Goal: Task Accomplishment & Management: Complete application form

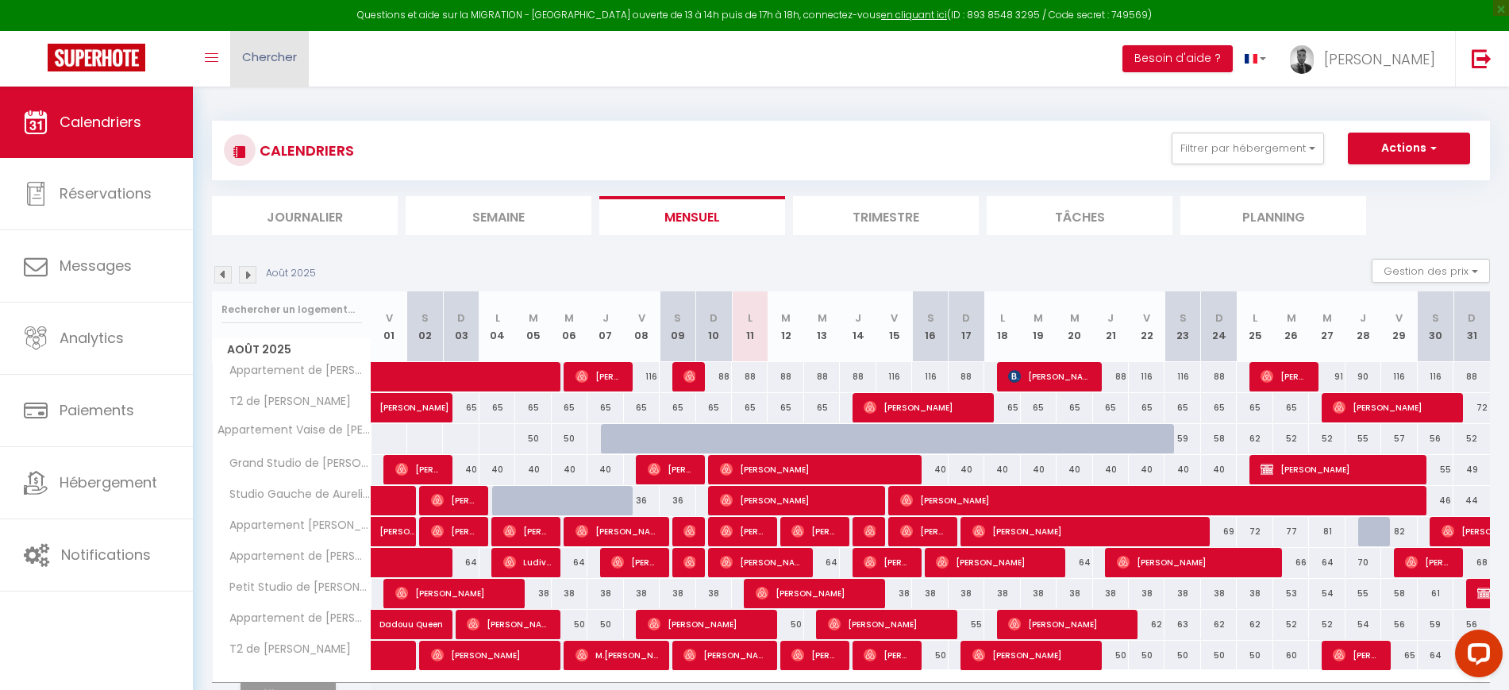
click at [270, 50] on span "Chercher" at bounding box center [269, 56] width 55 height 17
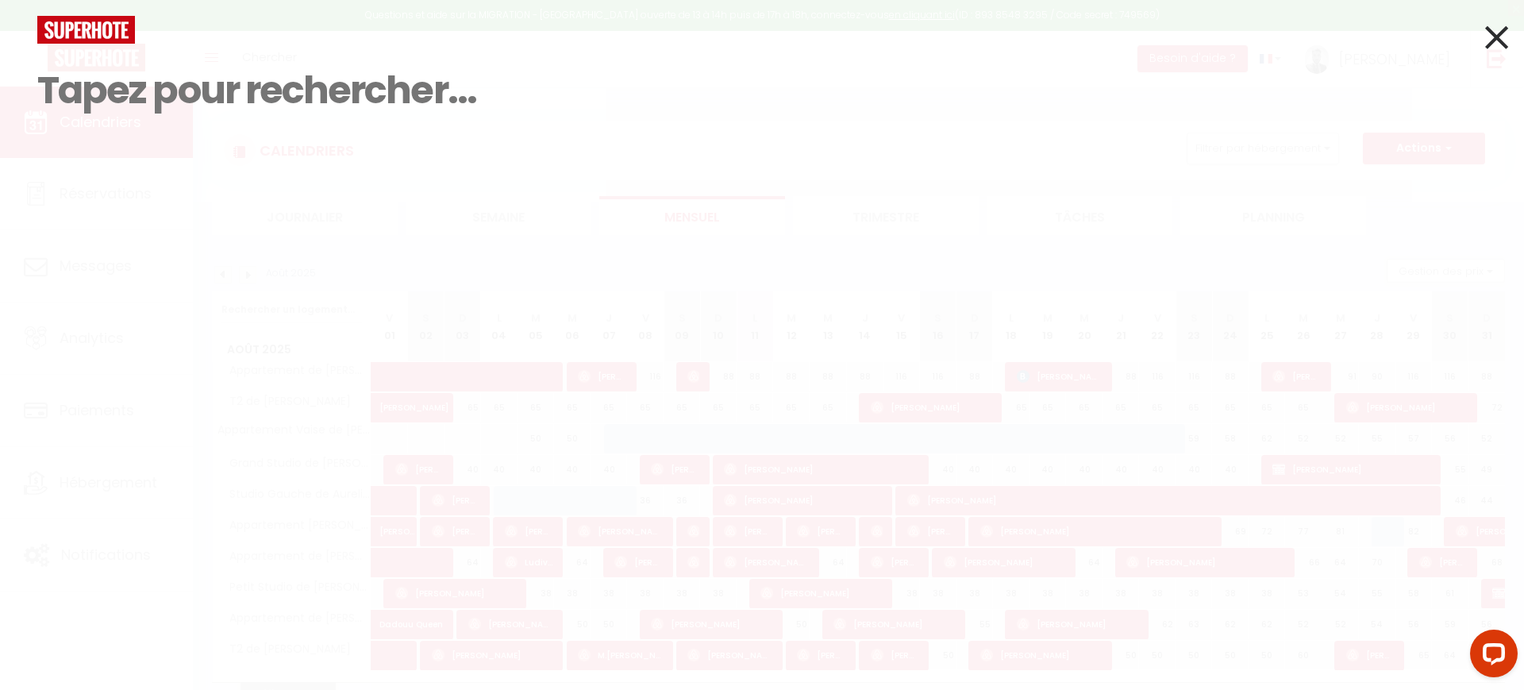
paste input "HMASACYY2J"
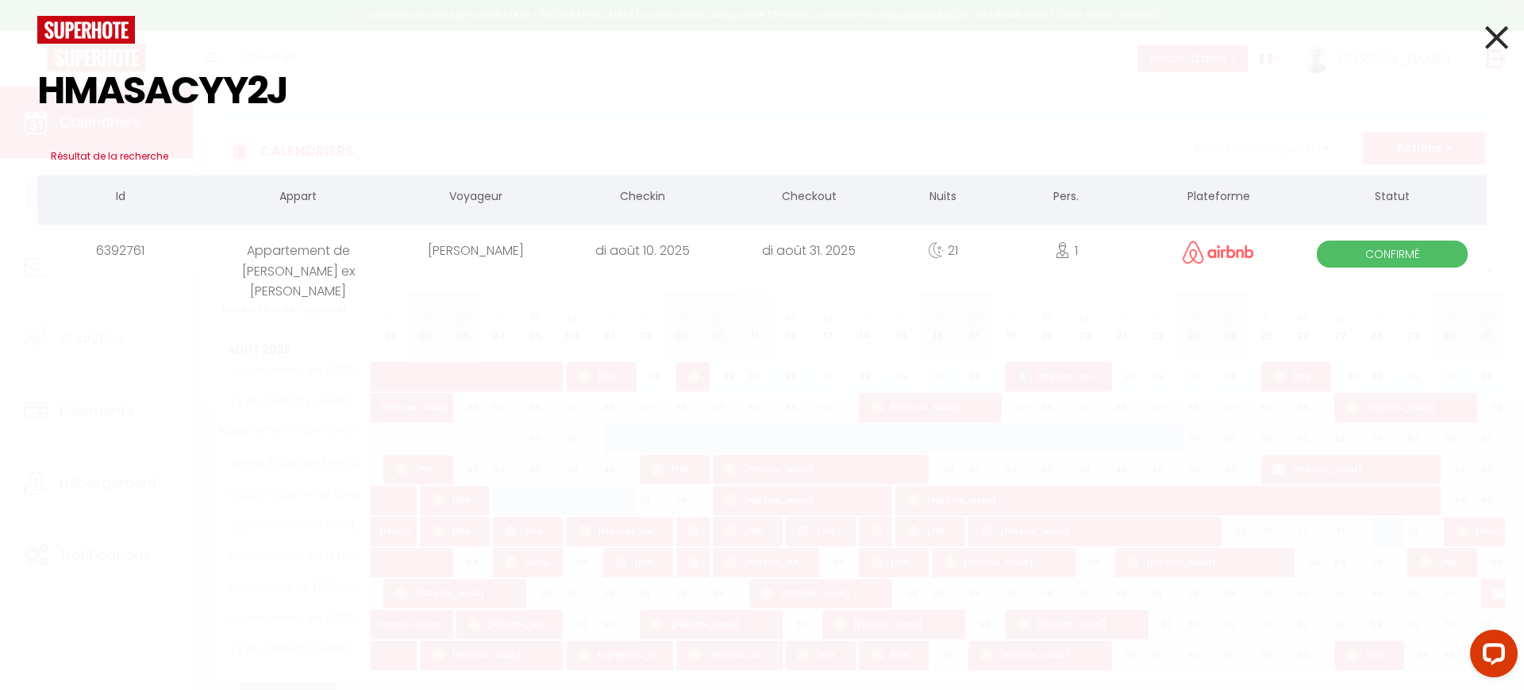
type input "HMASACYY2J"
click at [704, 244] on div "di août 10. 2025" at bounding box center [642, 251] width 167 height 52
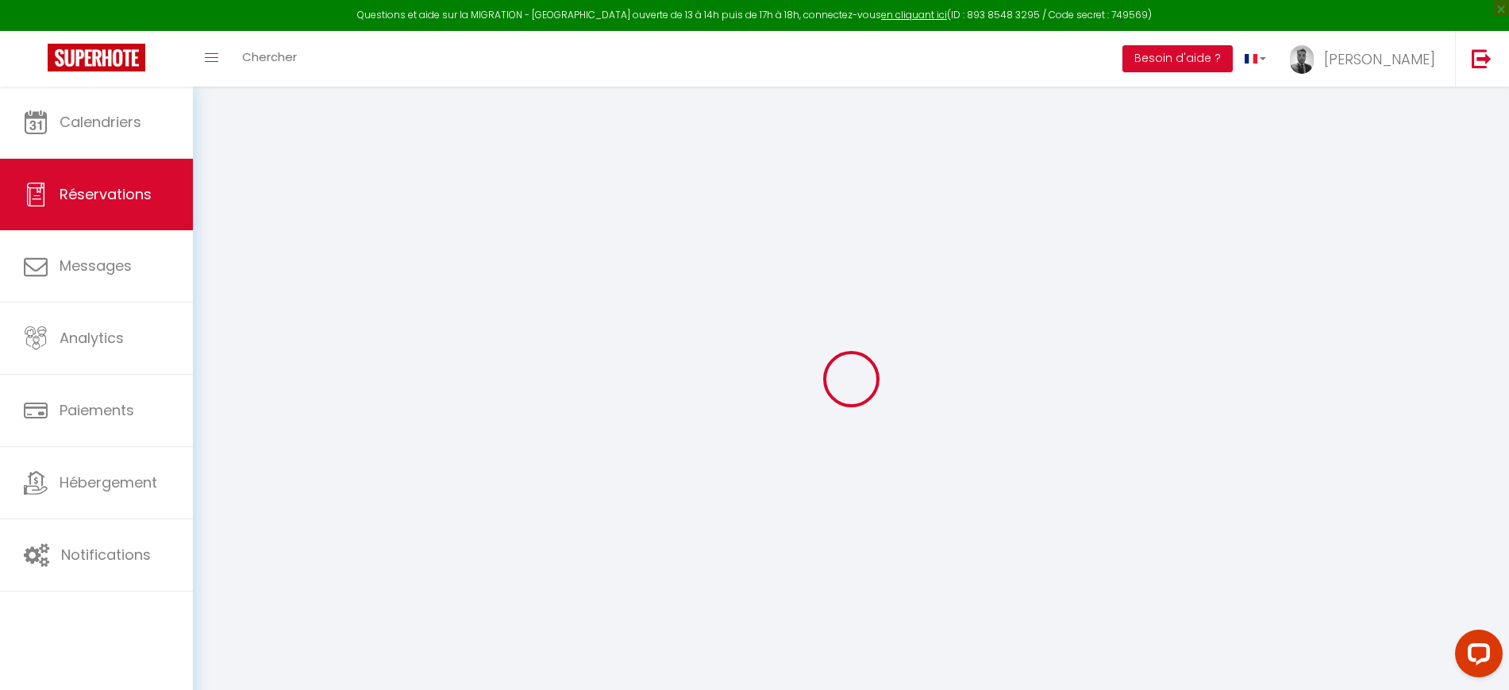
type input "[PERSON_NAME]"
type input "Desveaux"
type input "[EMAIL_ADDRESS][DOMAIN_NAME]"
type input "[PHONE_NUMBER]"
select select
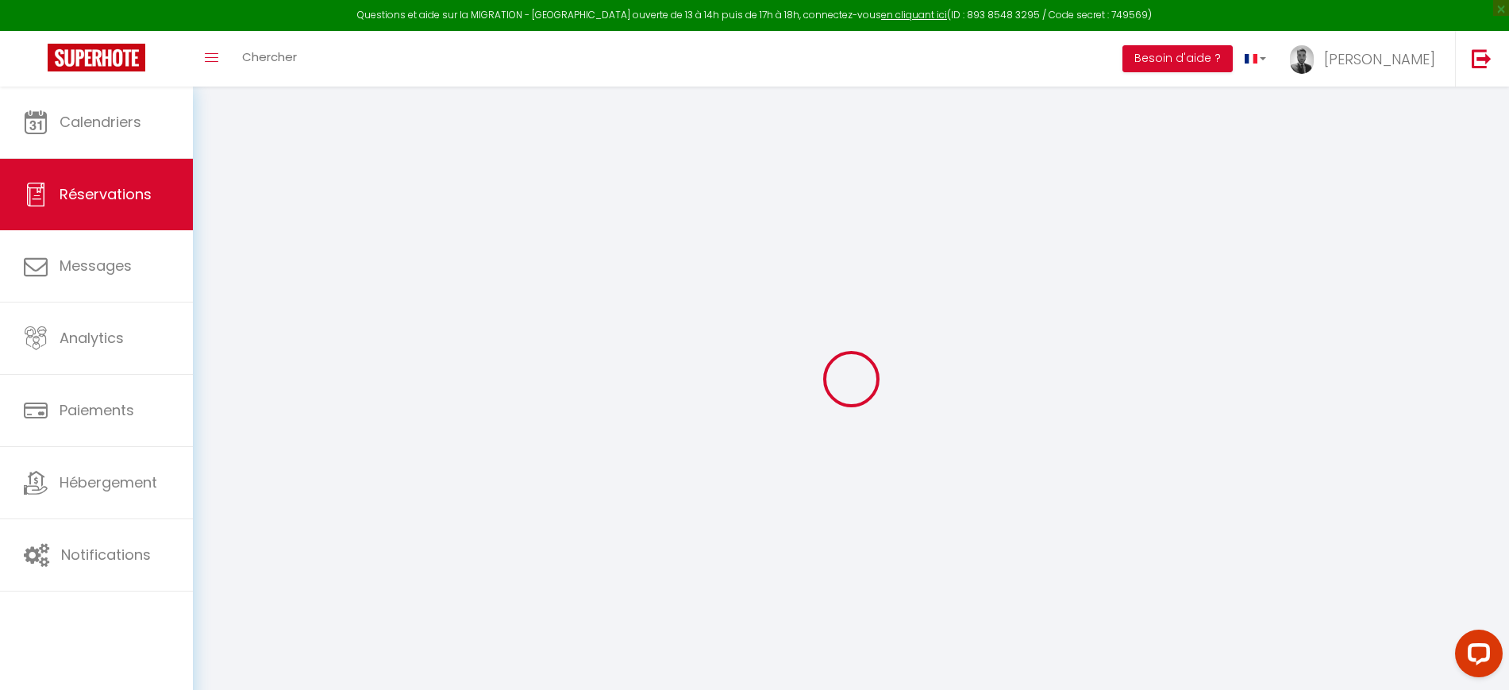
type input "35.24"
select select "50049"
select select "1"
select select
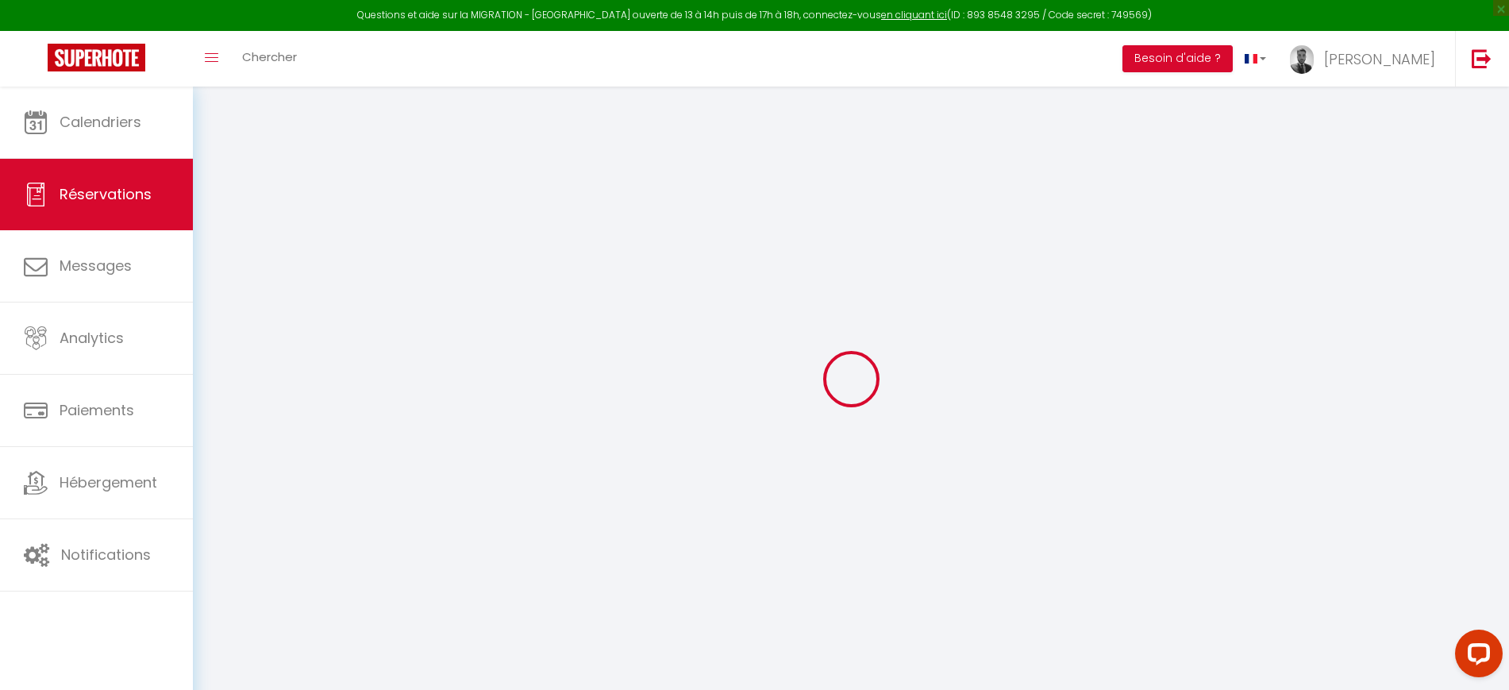
type input "1"
select select "12"
select select
type input "925.09"
checkbox input "false"
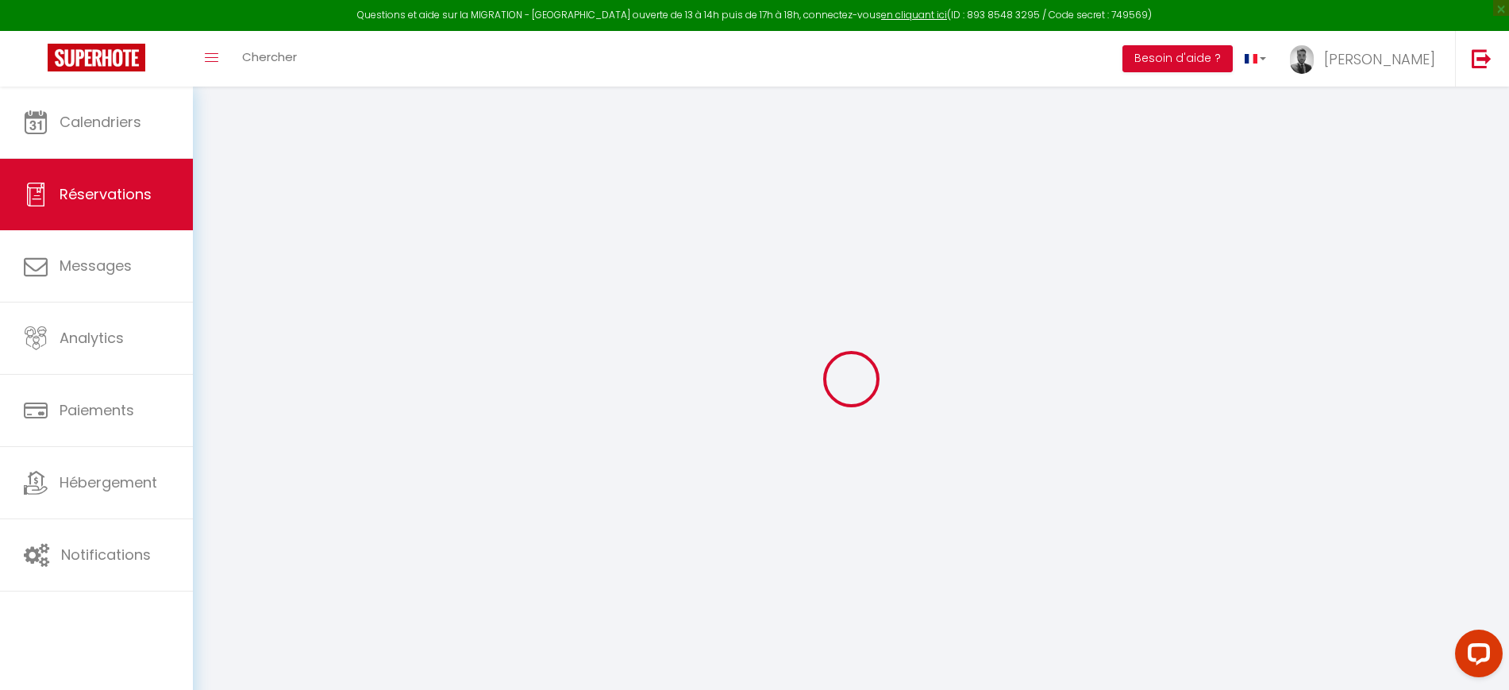
type input "0"
select select "1"
type input "54"
type input "0"
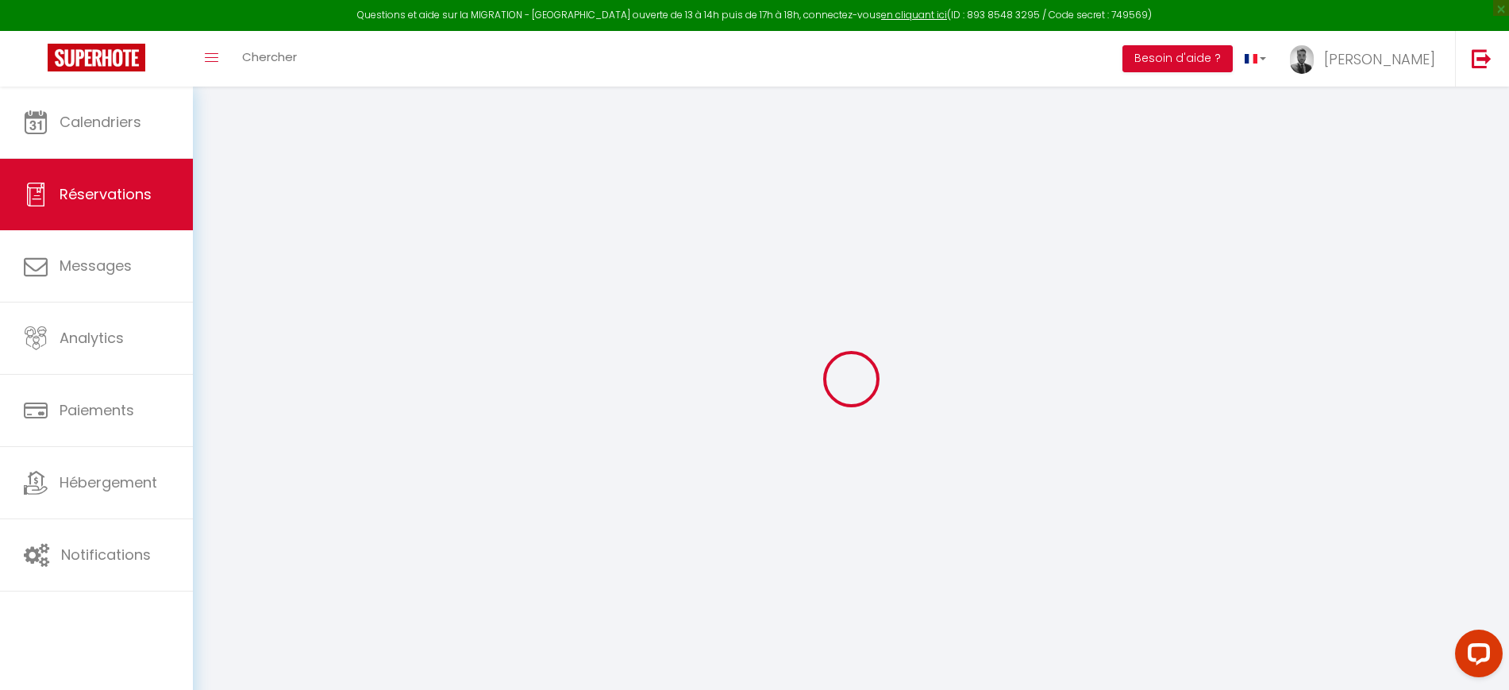
select select
select select "15"
checkbox input "false"
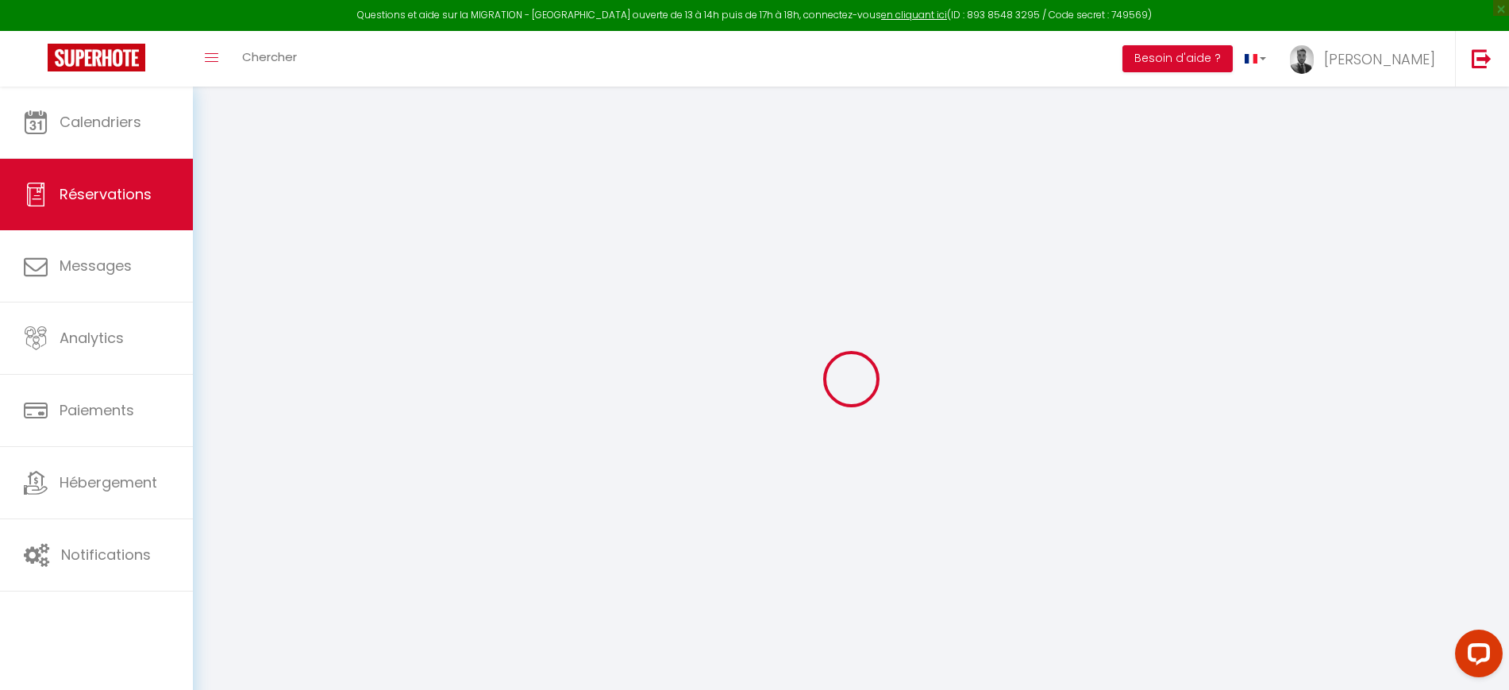
type textarea "loRemiPsumdolorsiTametco=adip elit=[seddoe Tempor] incidi=[utlabo Etdolo] magna…"
select select
checkbox input "false"
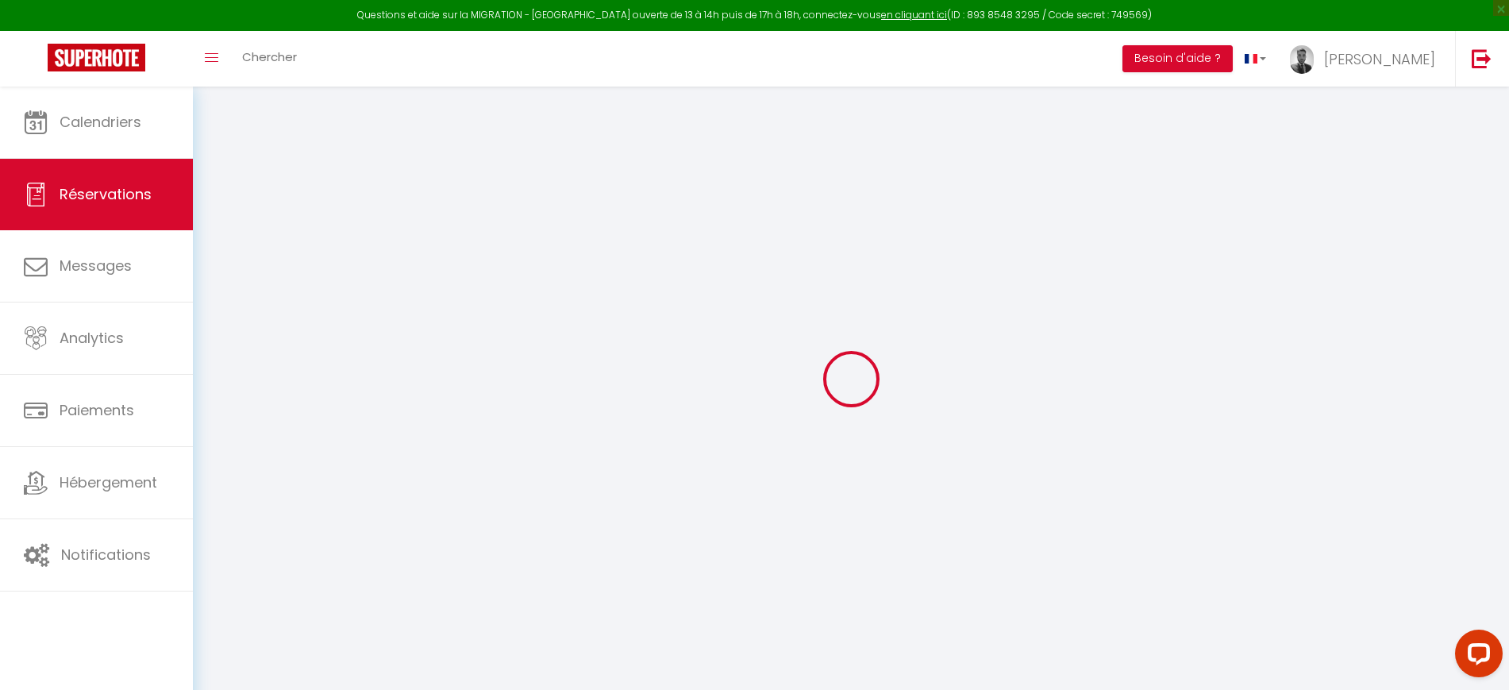
type textarea "loRemiPsumdolorsiTametco=adip elit=[seddoe Tempor] incidi=[utlabo Etdolo] magna…"
select select
checkbox input "false"
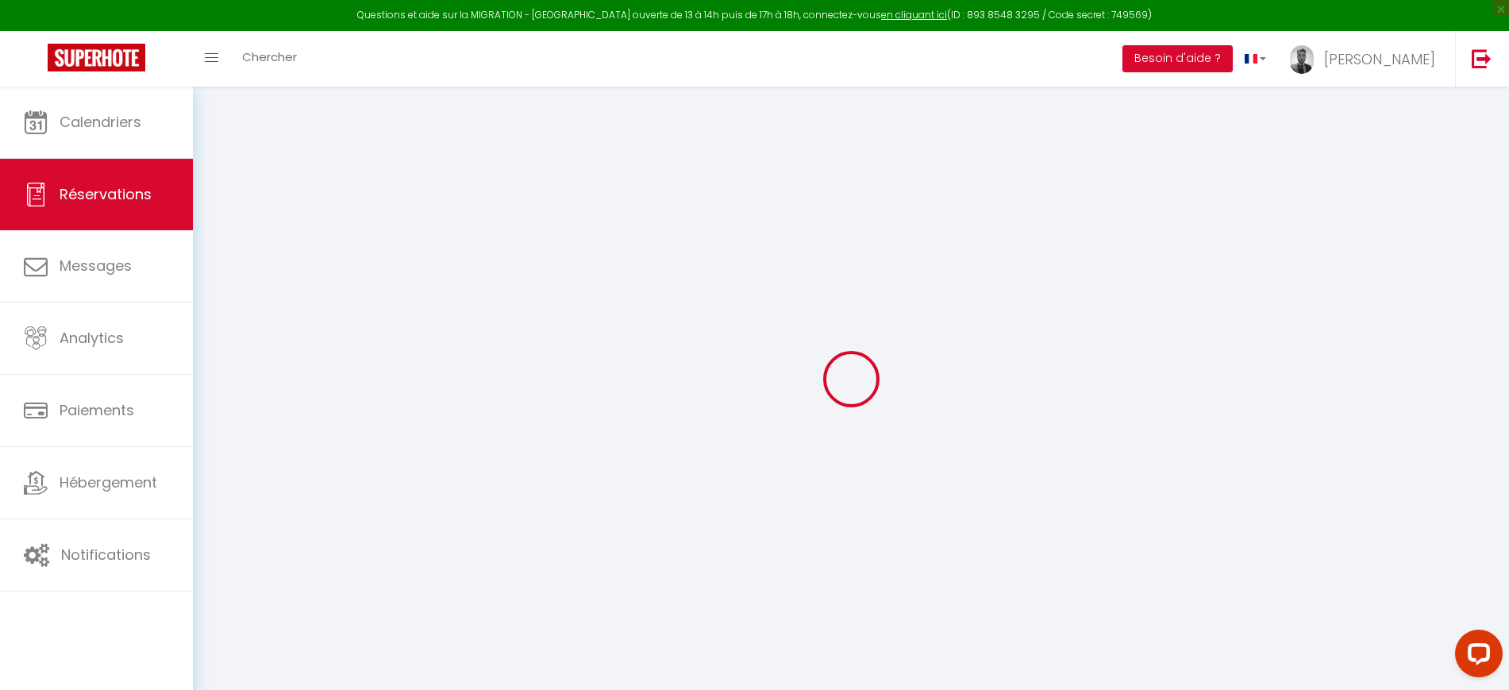
type textarea "loRemiPsumdolorsiTametco=adip elit=[seddoe Tempor] incidi=[utlabo Etdolo] magna…"
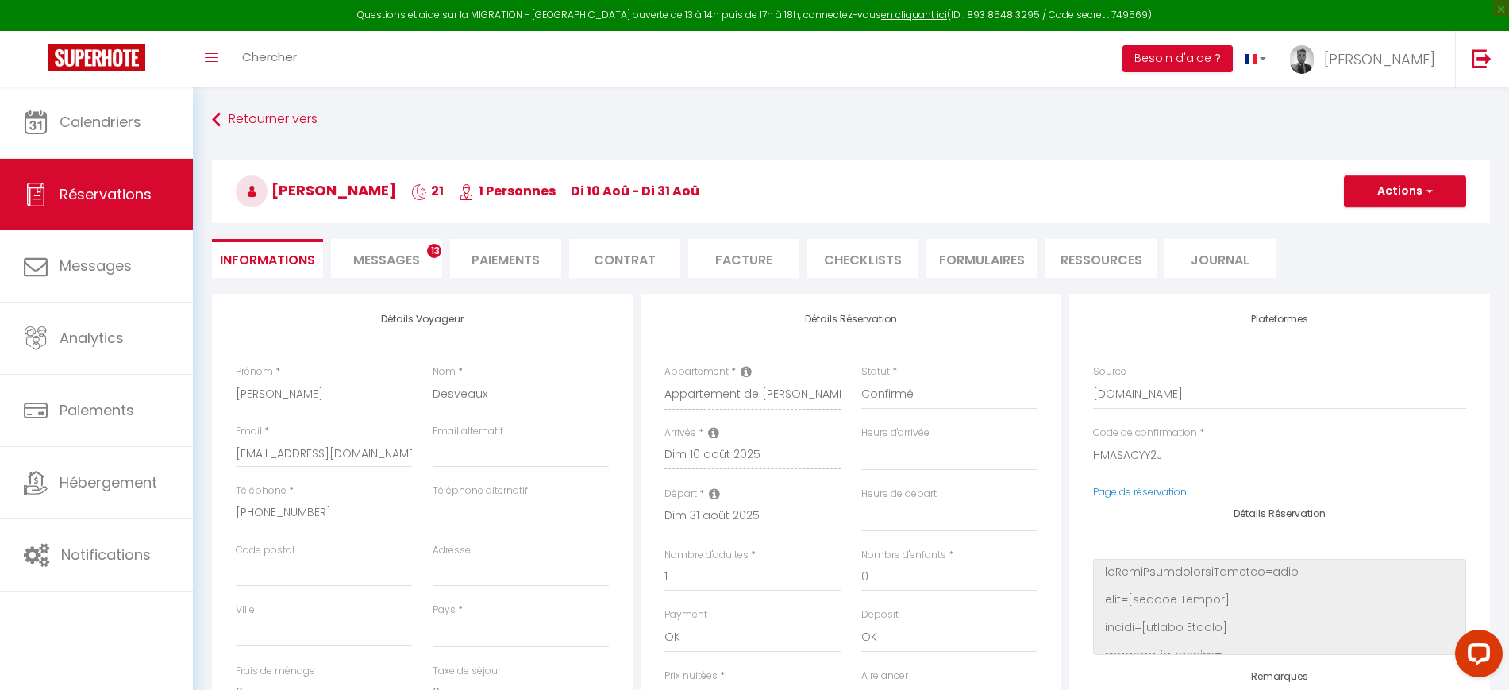
select select
checkbox input "false"
type textarea "loRemiPsumdolorsiTametco=adip elit=[seddoe Tempor] incidi=[utlabo Etdolo] magna…"
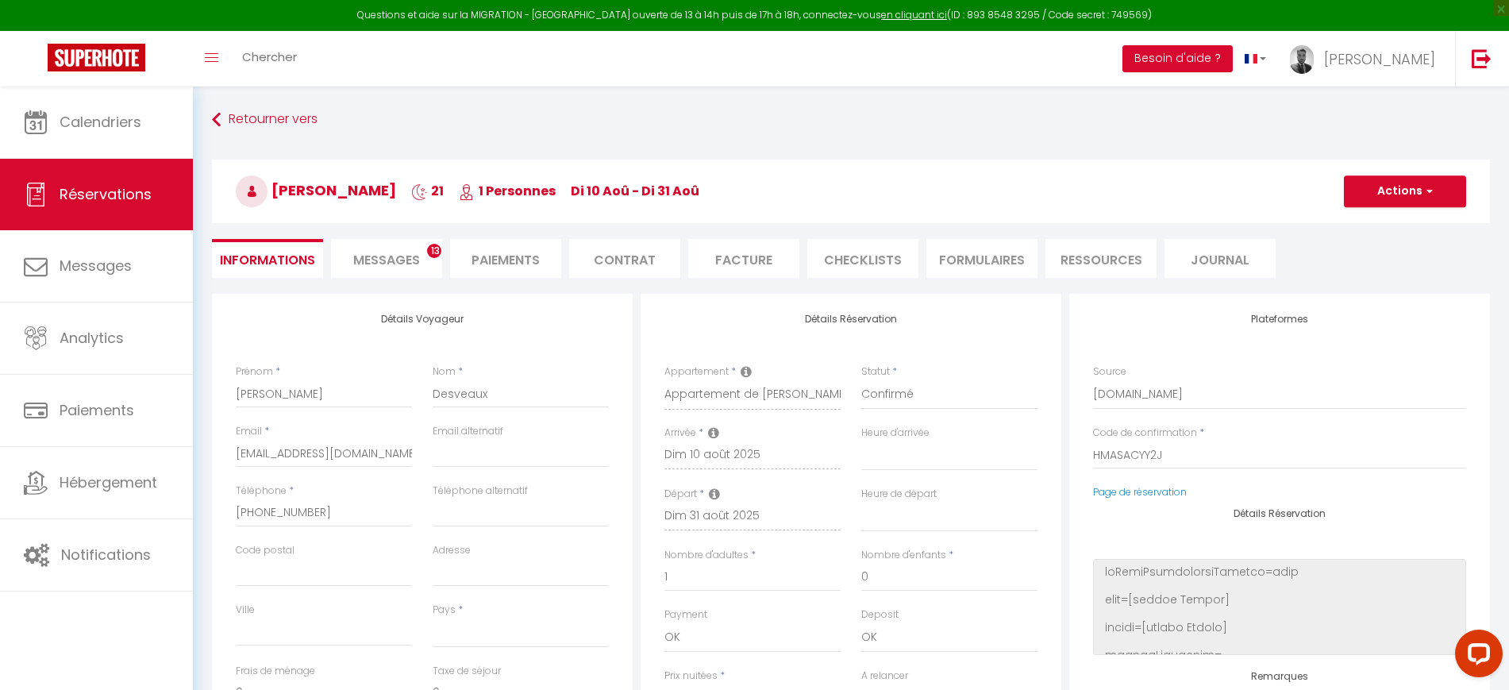
select select
type input "54"
type input "50.88"
select select
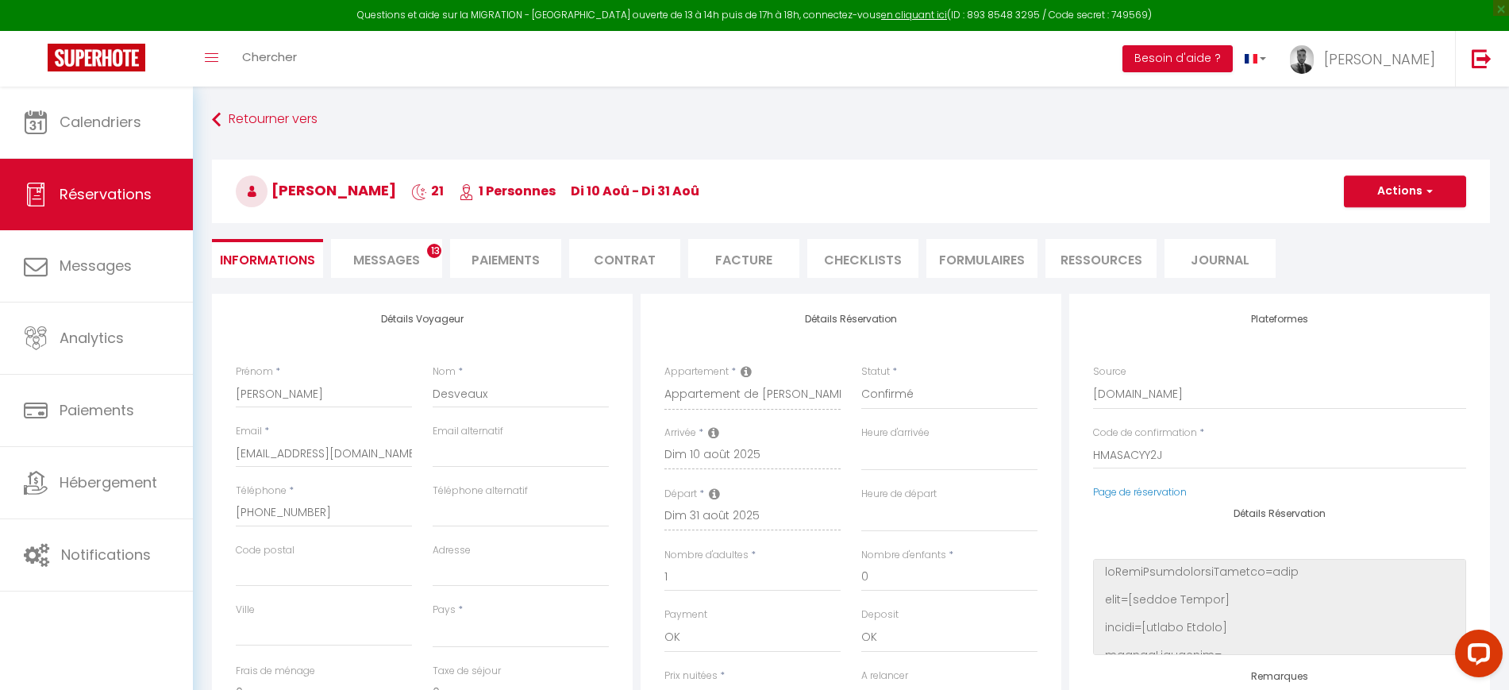
checkbox input "false"
type textarea "loRemiPsumdolorsiTametco=adip elit=[seddoe Tempor] incidi=[utlabo Etdolo] magna…"
select select
checkbox input "false"
type textarea "loRemiPsumdolorsiTametco=adip elit=[seddoe Tempor] incidi=[utlabo Etdolo] magna…"
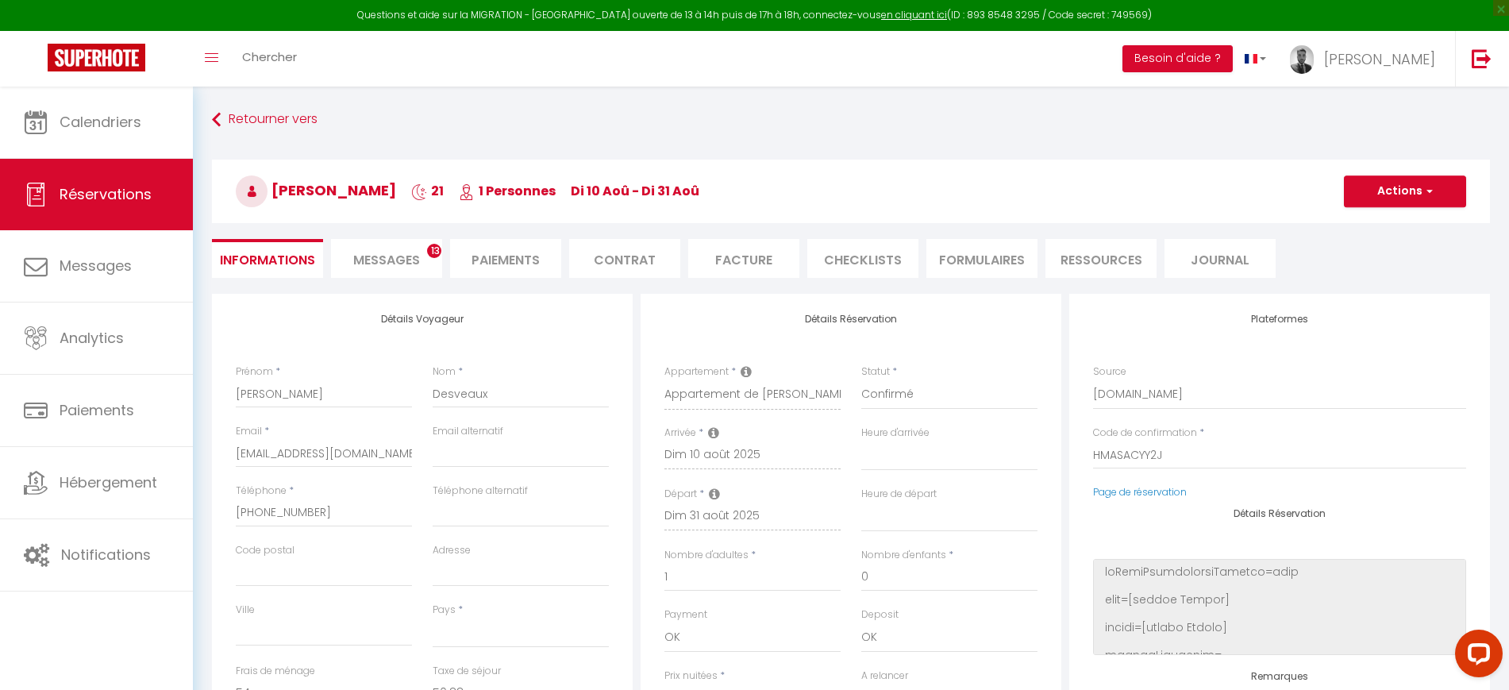
select select
click at [413, 259] on span "Messages" at bounding box center [386, 260] width 67 height 18
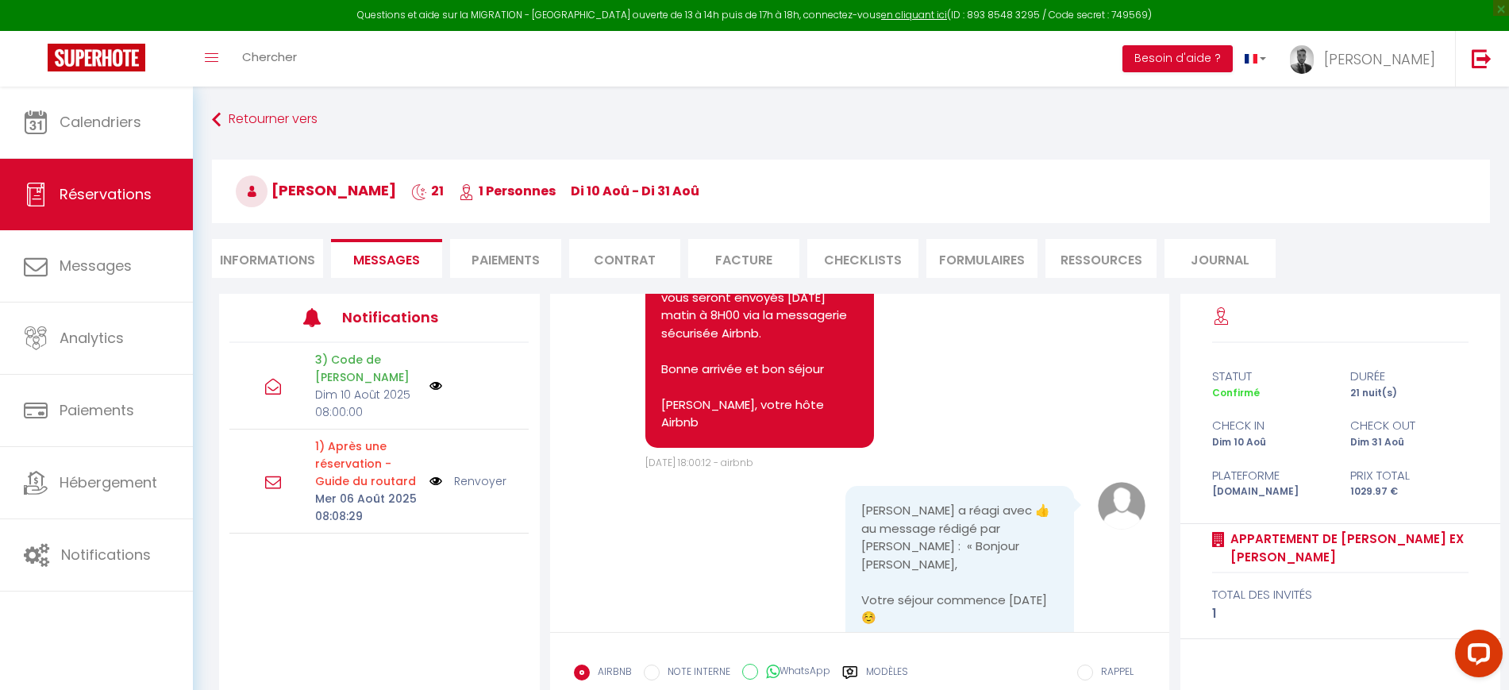
scroll to position [298, 0]
click at [1477, 56] on img at bounding box center [1482, 58] width 20 height 20
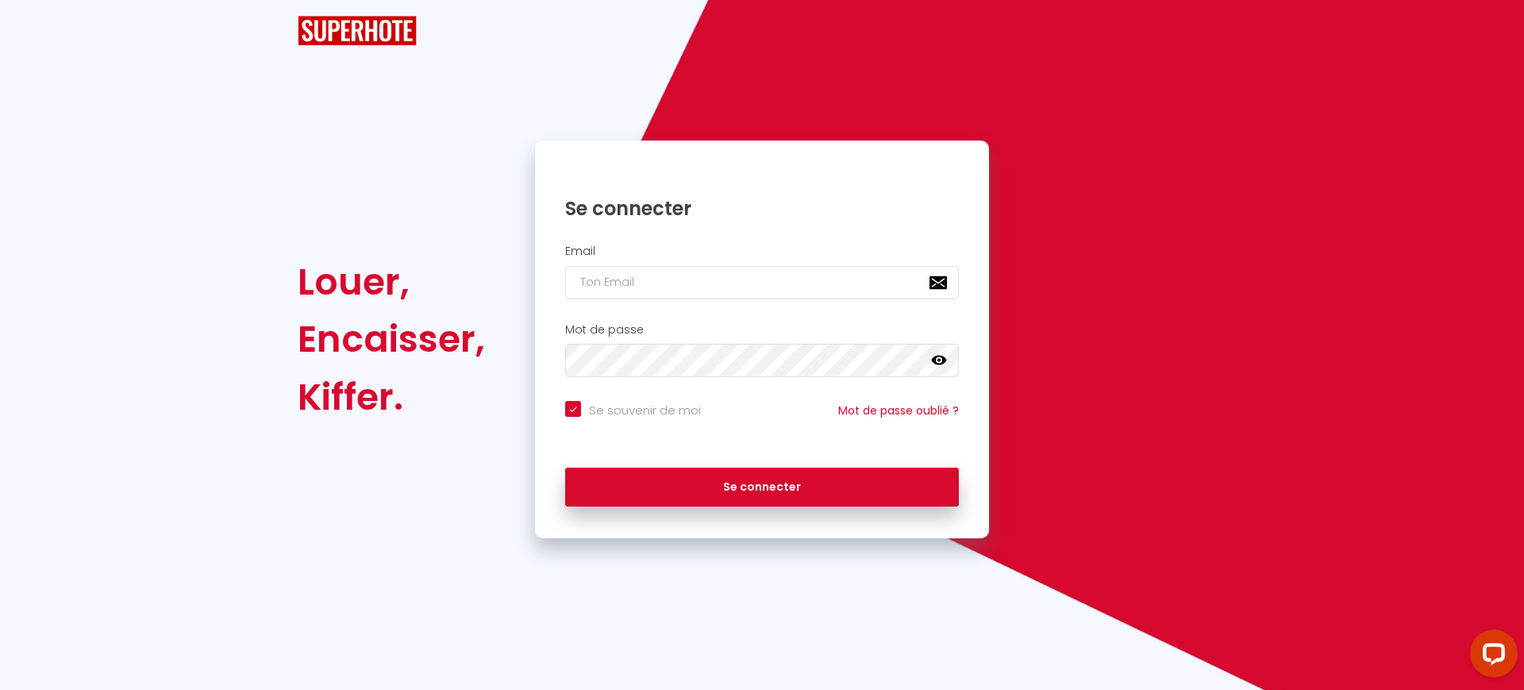
checkbox input "true"
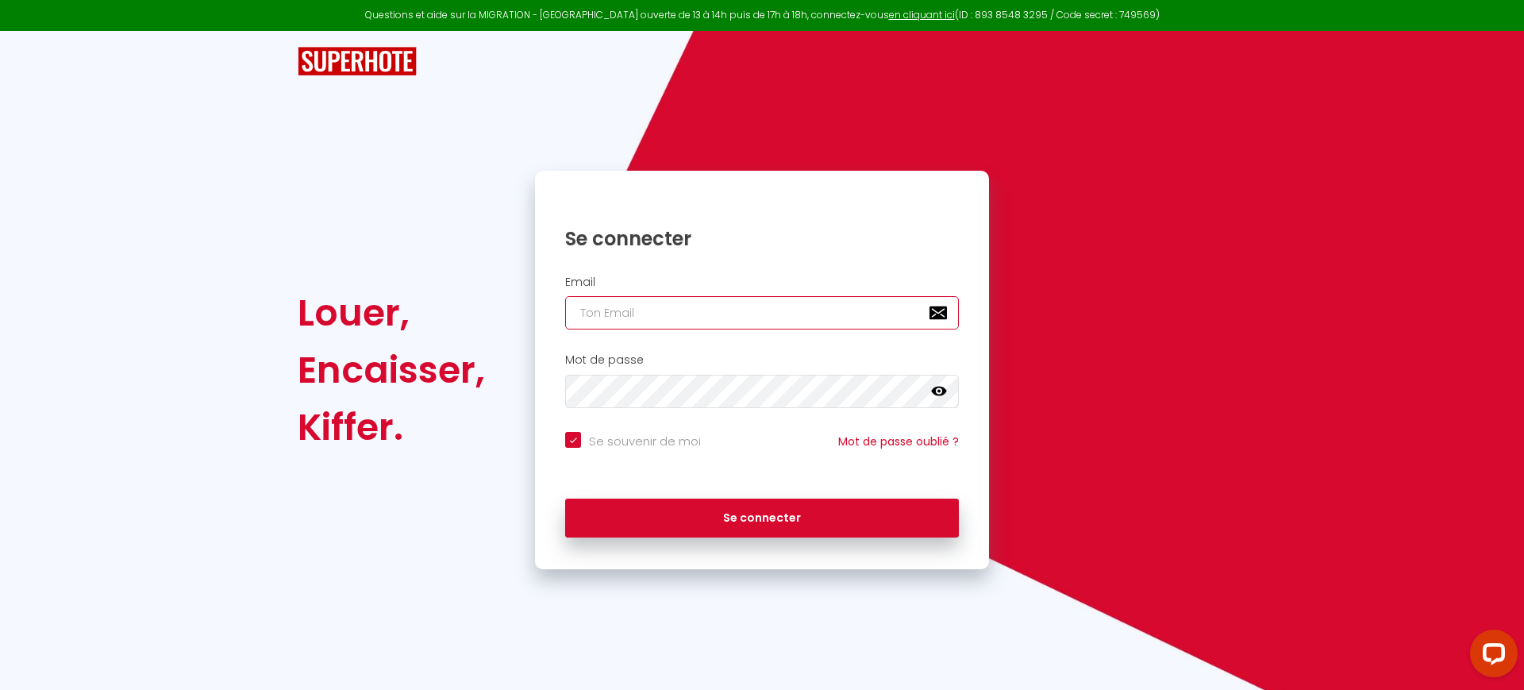
click at [656, 315] on input "email" at bounding box center [762, 312] width 394 height 33
paste input "[EMAIL_ADDRESS][DOMAIN_NAME]"
type input "[EMAIL_ADDRESS][DOMAIN_NAME]"
checkbox input "true"
type input "[EMAIL_ADDRESS][DOMAIN_NAME]"
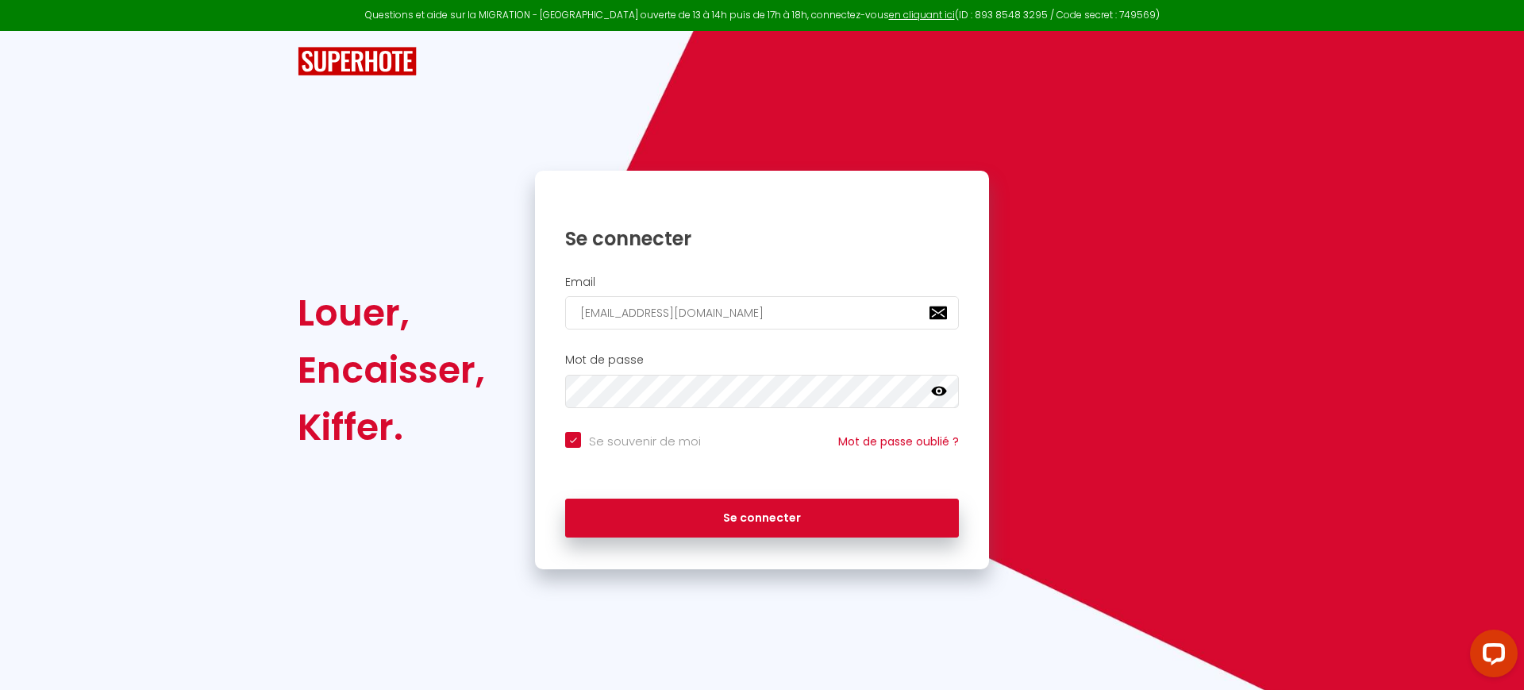
click at [608, 444] on input "Se souvenir de moi" at bounding box center [633, 440] width 136 height 16
checkbox input "false"
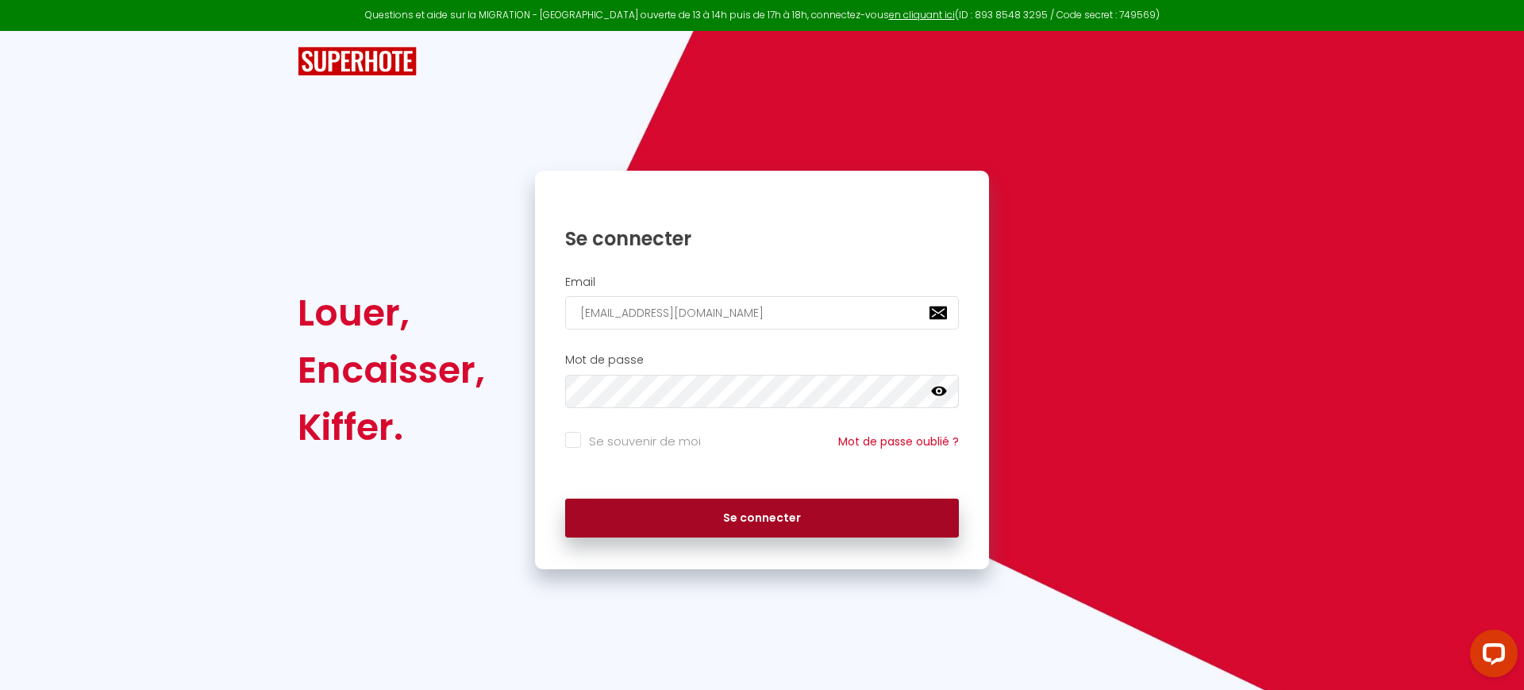
click at [678, 518] on button "Se connecter" at bounding box center [762, 519] width 394 height 40
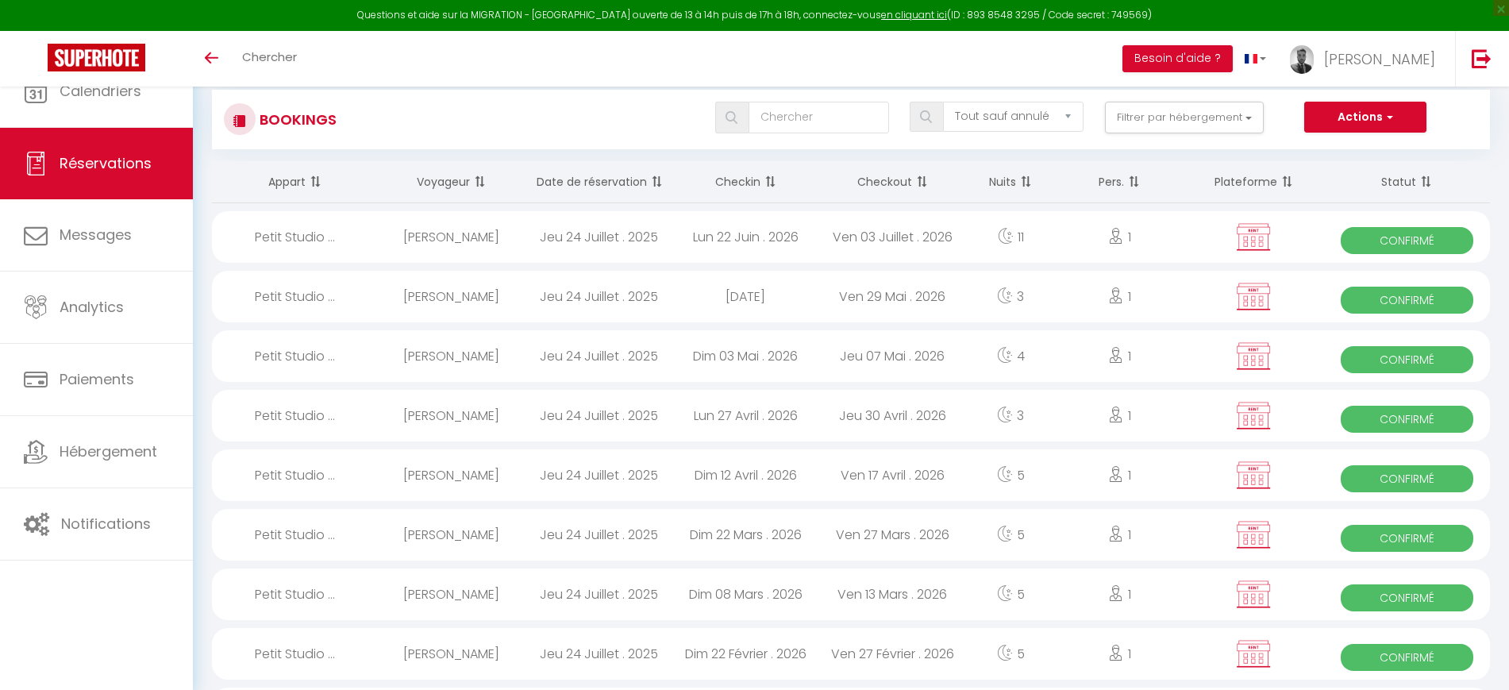
select select "not_cancelled"
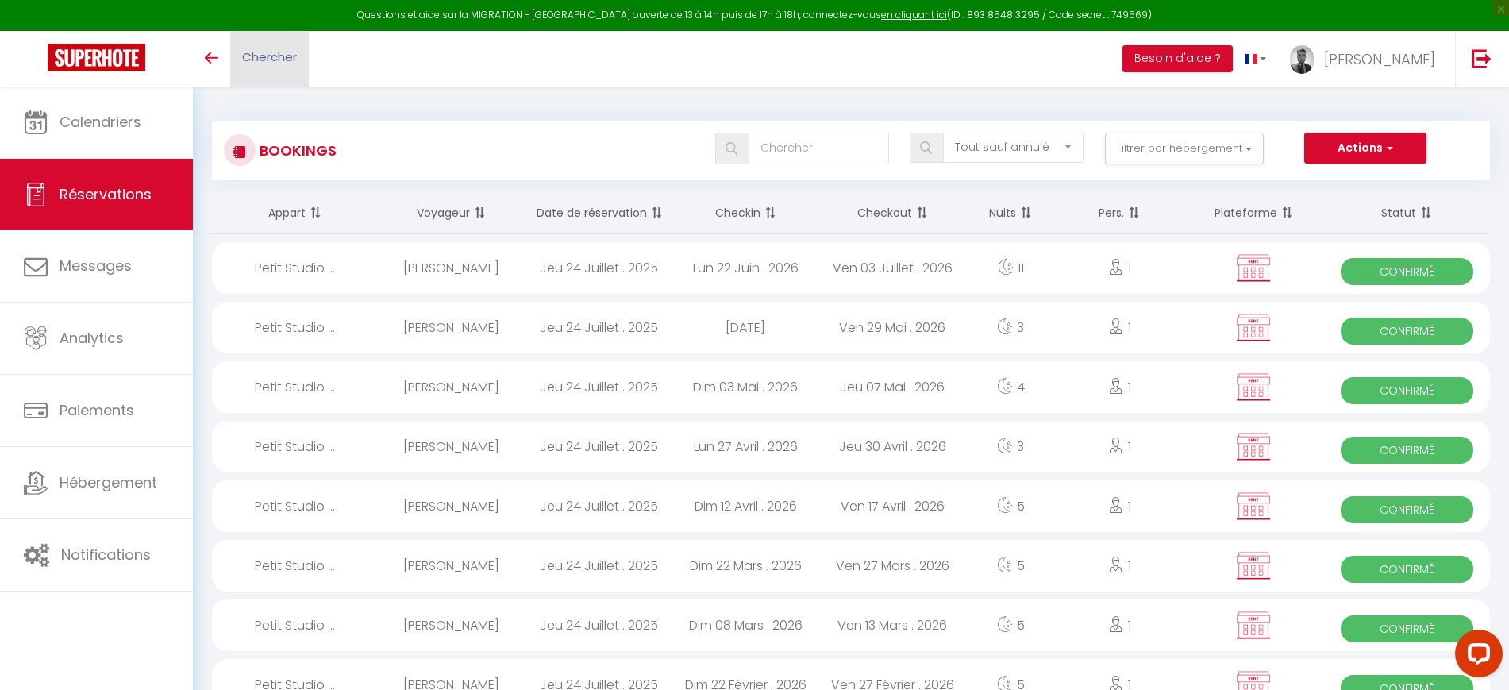
click at [283, 60] on span "Chercher" at bounding box center [269, 56] width 55 height 17
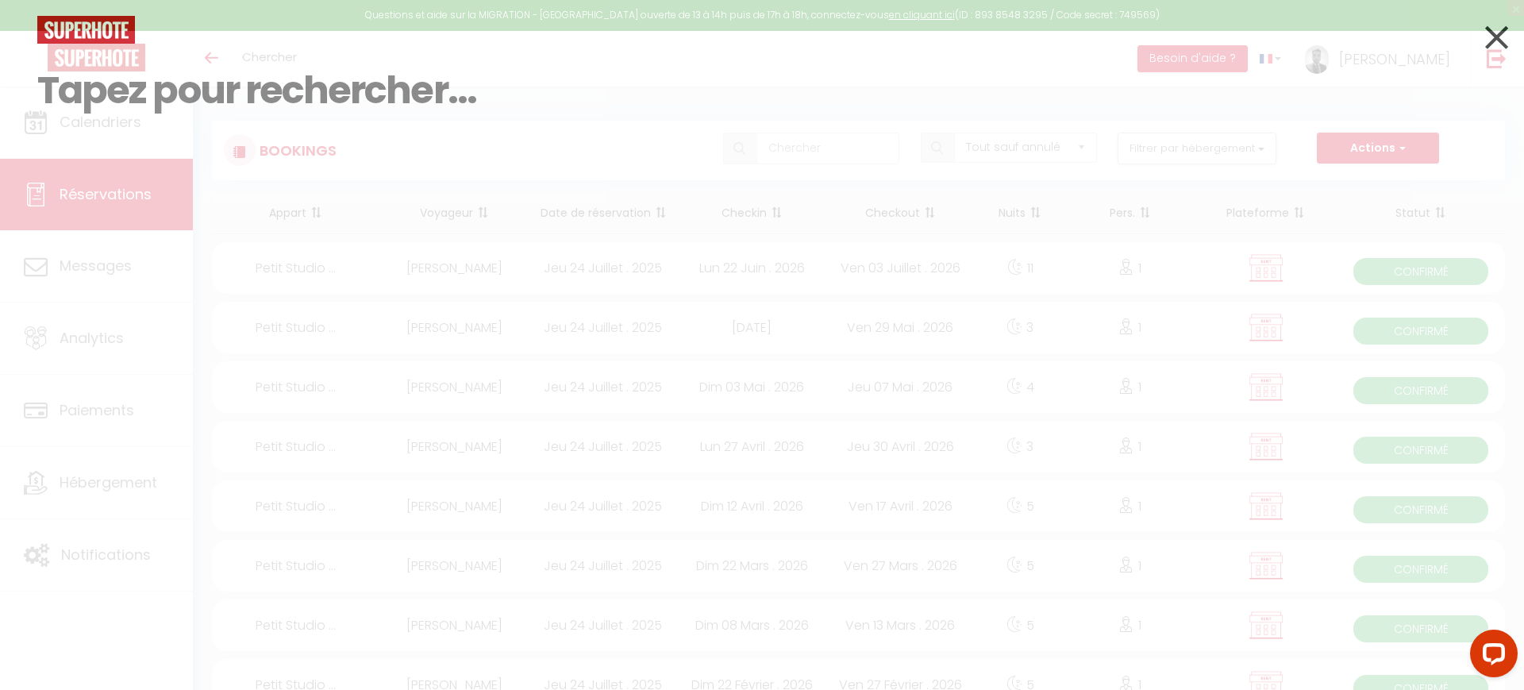
paste input "HMK8SPCRJT"
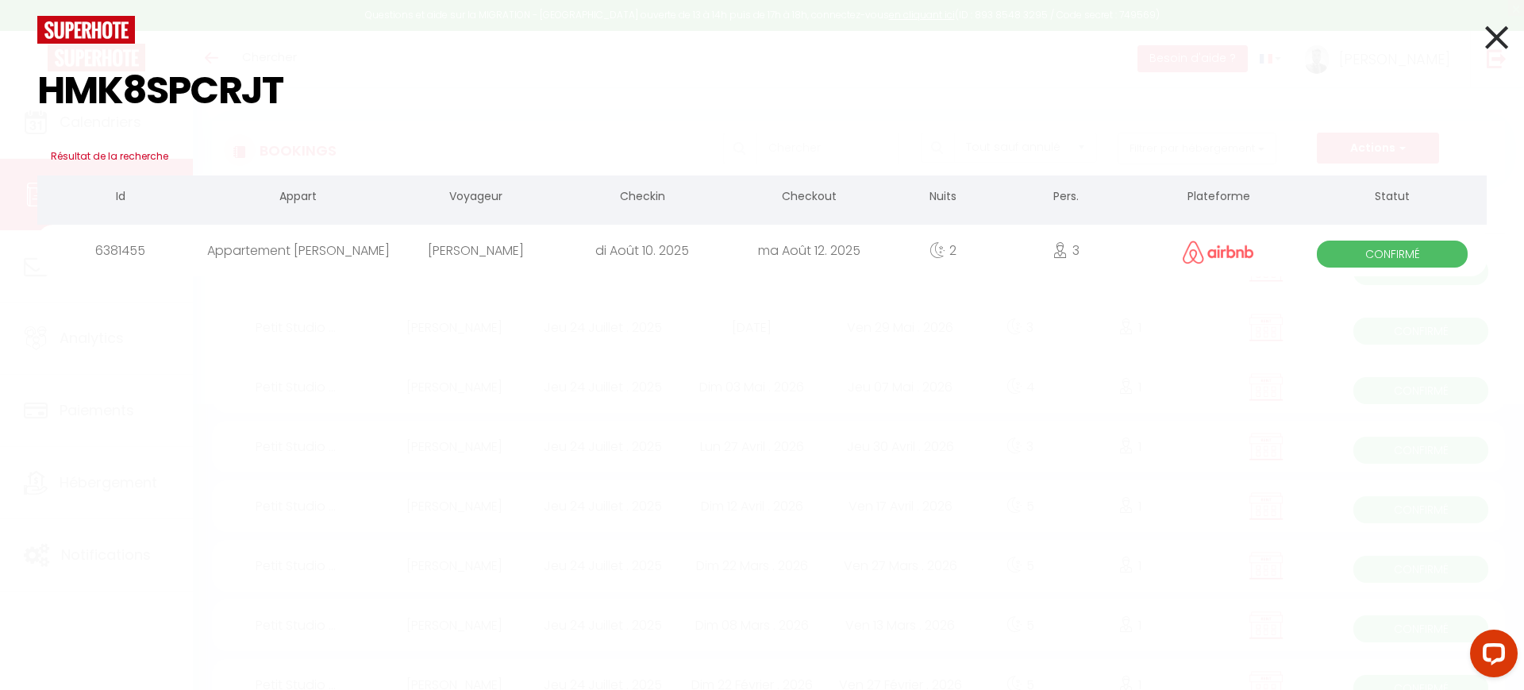
type input "HMK8SPCRJT"
click at [649, 256] on div "di Août 10. 2025" at bounding box center [642, 251] width 167 height 52
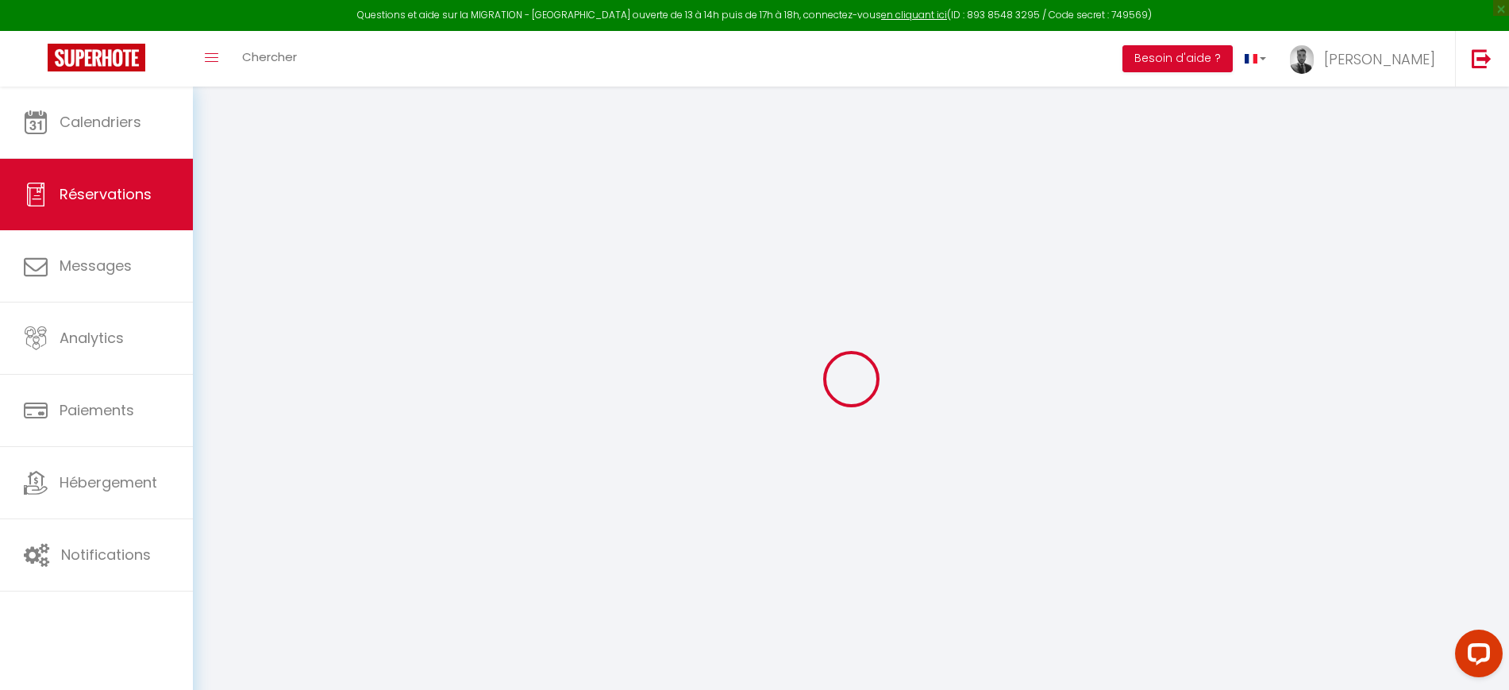
select select
checkbox input "false"
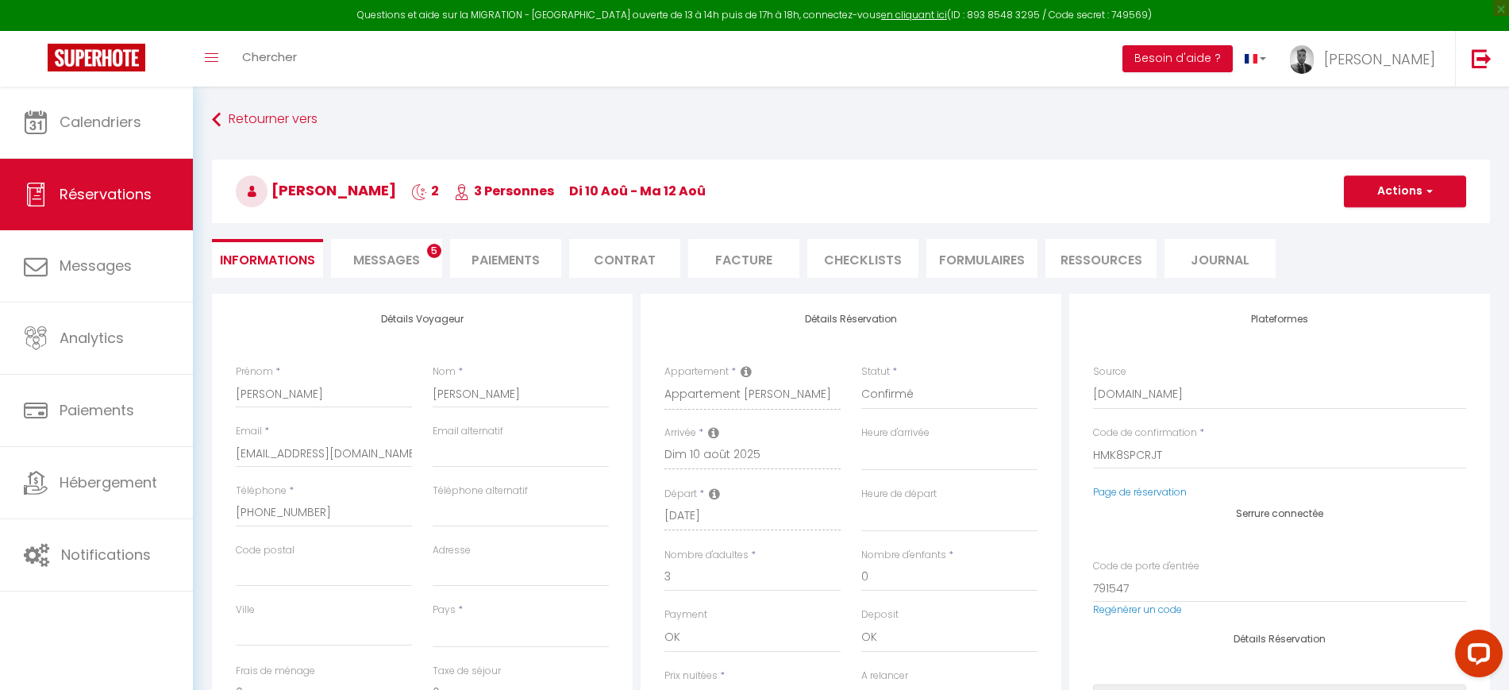
click at [400, 258] on span "Messages" at bounding box center [386, 260] width 67 height 18
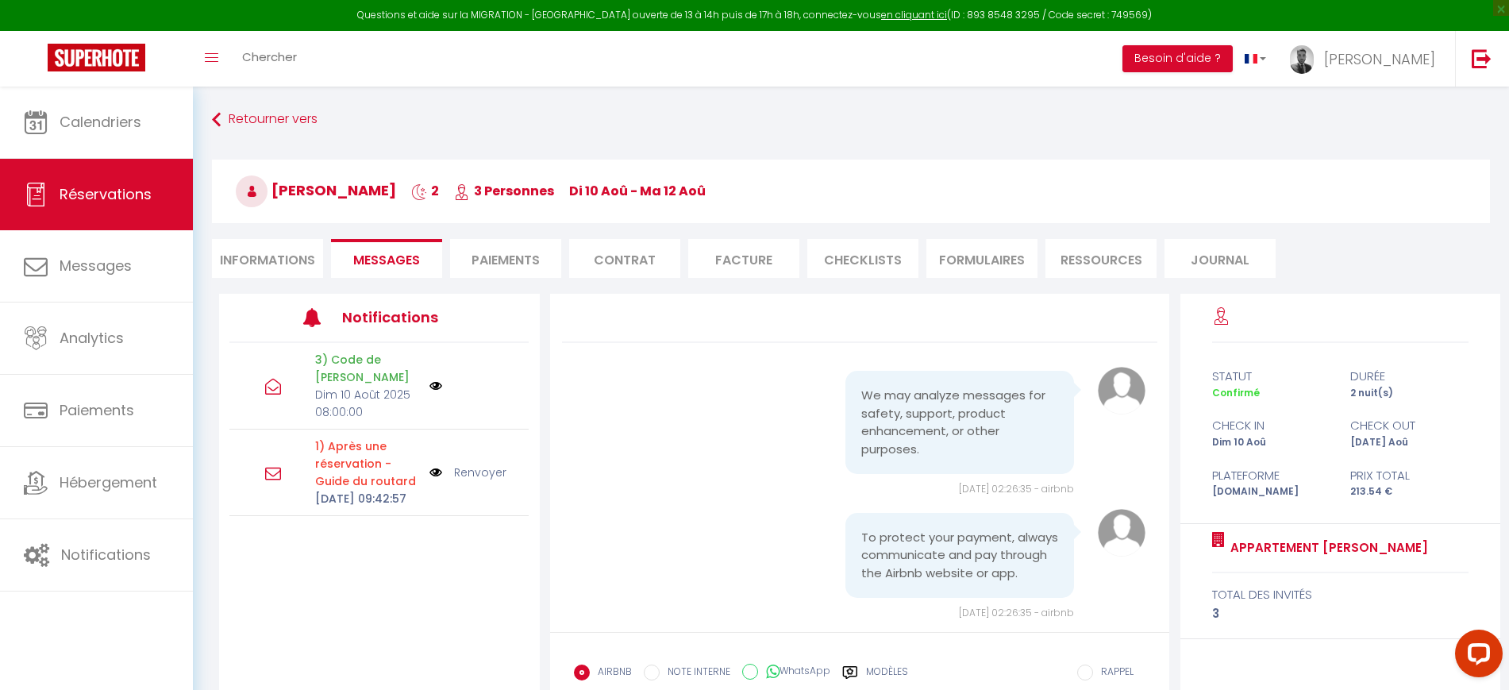
scroll to position [8179, 0]
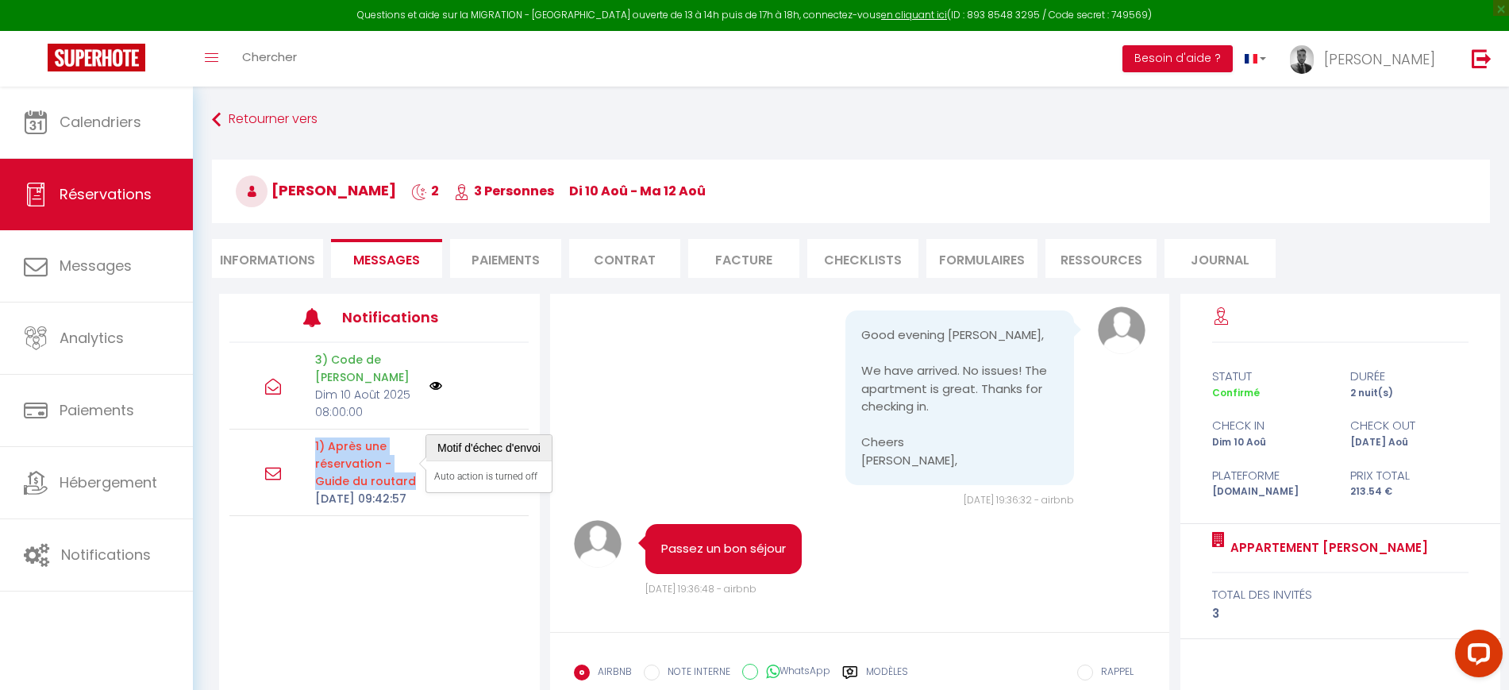
drag, startPoint x: 280, startPoint y: 445, endPoint x: 414, endPoint y: 480, distance: 138.7
click at [414, 480] on div "1) Après une réservation - Guide du routard Mar 05 Août 2025 09:42:57 Renvoyer" at bounding box center [378, 473] width 299 height 87
copy p "1) Après une réservation - Guide du routard"
click at [480, 577] on div "3) Code de Mathilde Dim 10 Août 2025 08:00:00 1) Après une réservation - Guide …" at bounding box center [379, 512] width 321 height 338
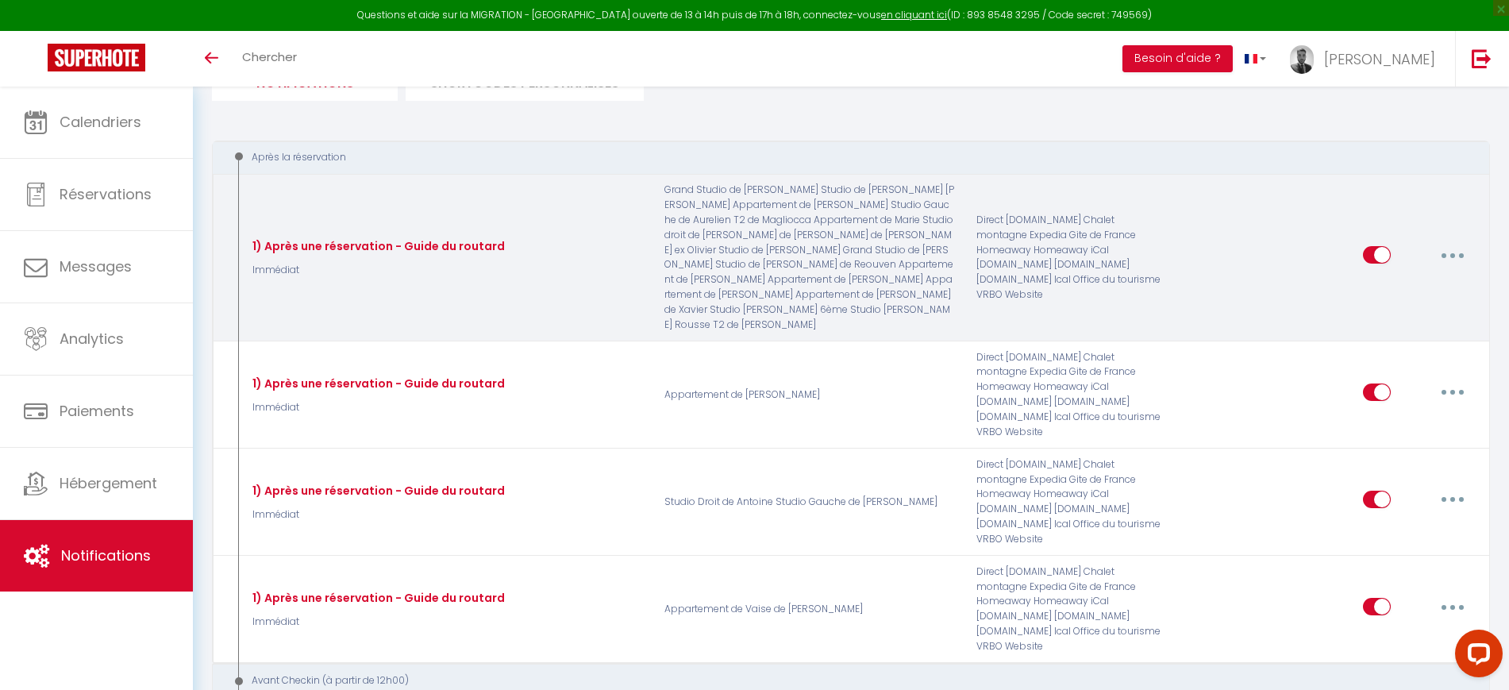
scroll to position [99, 0]
